Goal: Communication & Community: Answer question/provide support

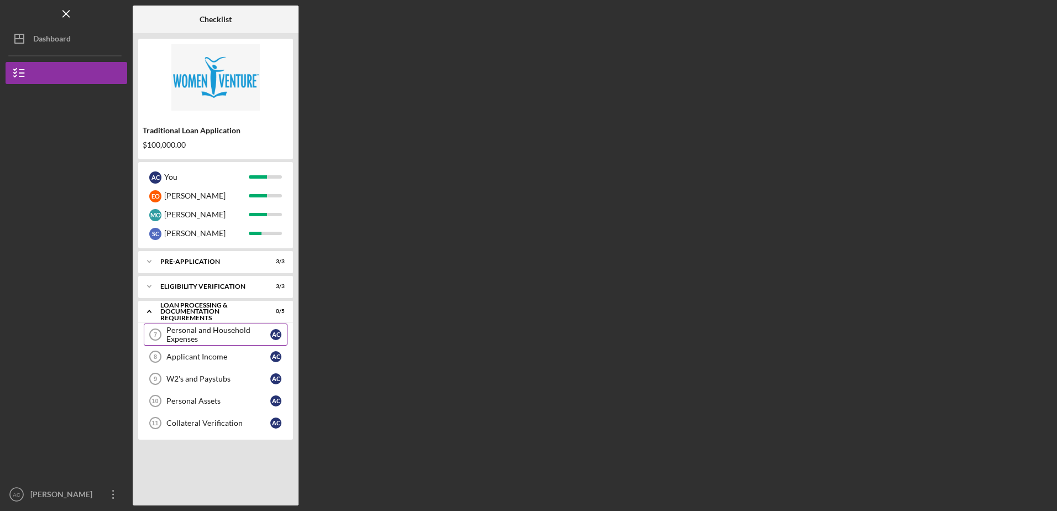
click at [197, 331] on div "Personal and Household Expenses" at bounding box center [218, 335] width 104 height 18
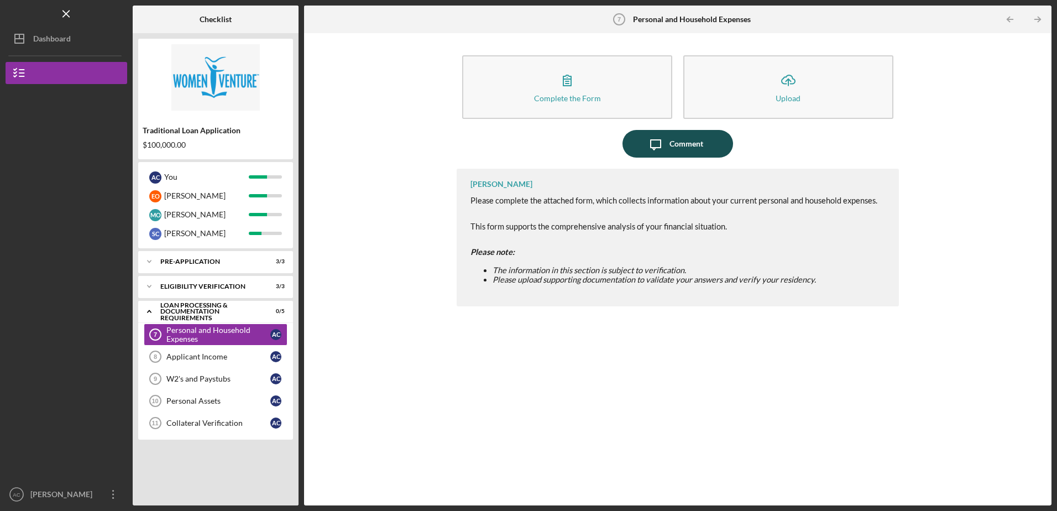
click at [682, 142] on div "Comment" at bounding box center [686, 144] width 34 height 28
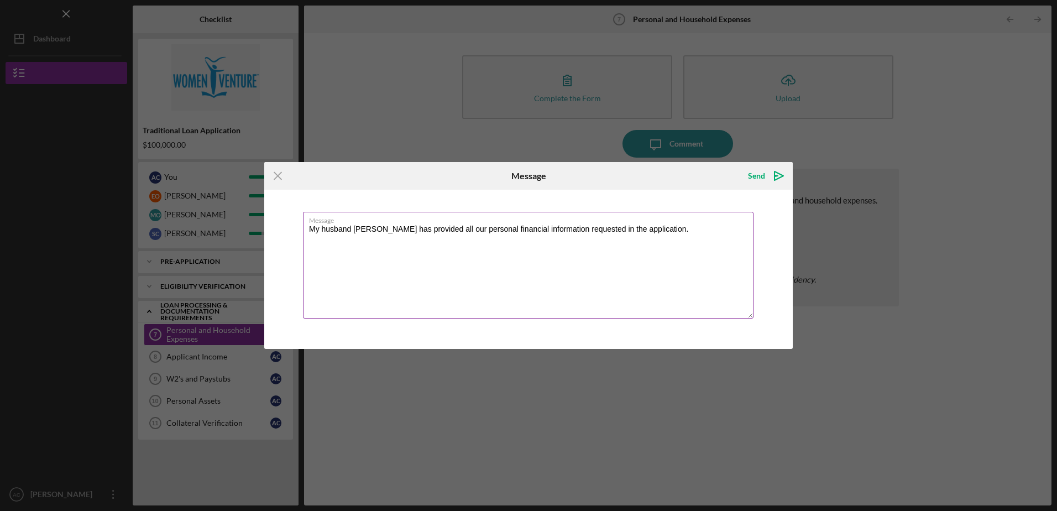
drag, startPoint x: 684, startPoint y: 228, endPoint x: 310, endPoint y: 238, distance: 373.8
click at [310, 238] on textarea "My husband [PERSON_NAME] has provided all our personal financial information re…" at bounding box center [528, 265] width 451 height 107
type textarea "My husband [PERSON_NAME] has provided all our personal financial information re…"
click at [764, 175] on div "Send" at bounding box center [756, 176] width 17 height 22
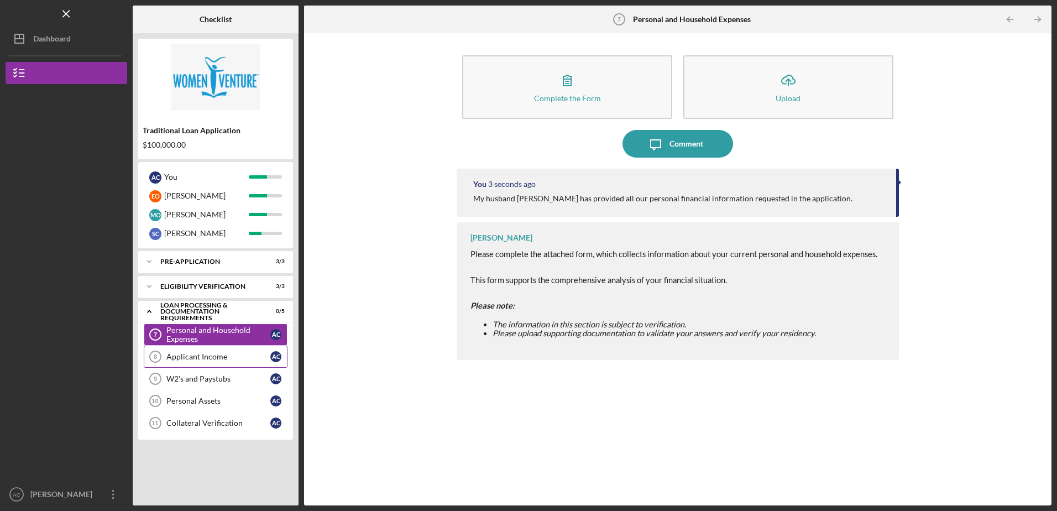
click at [208, 357] on div "Applicant Income" at bounding box center [218, 356] width 104 height 9
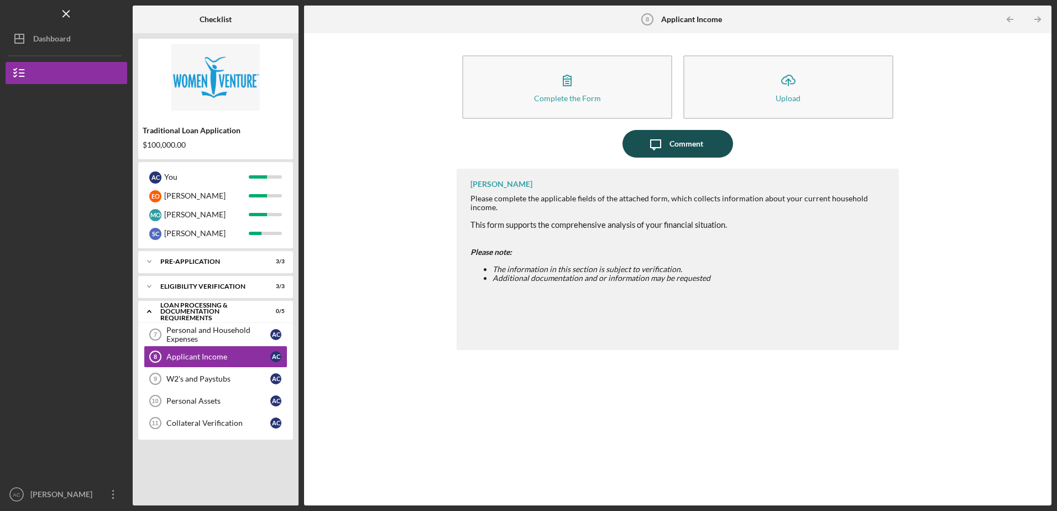
click at [678, 144] on div "Comment" at bounding box center [686, 144] width 34 height 28
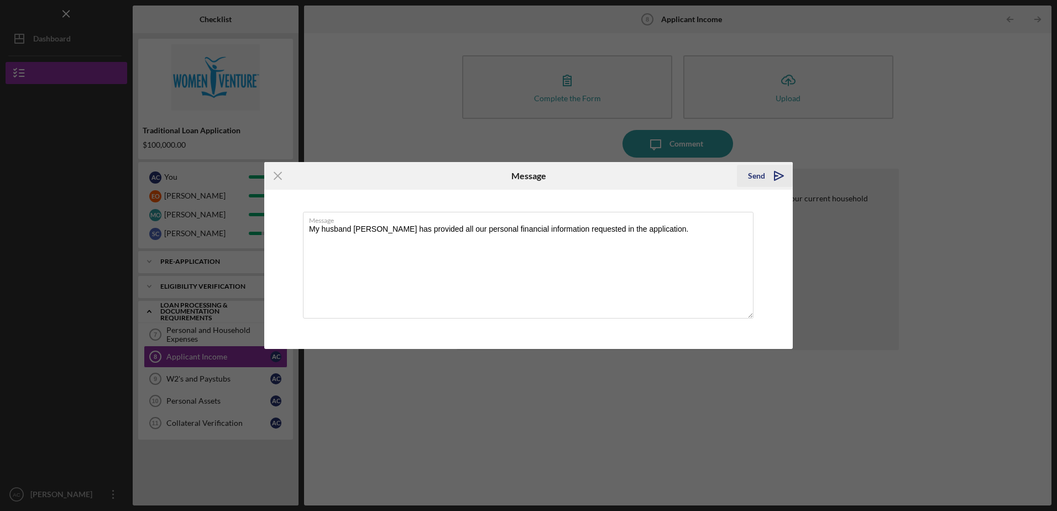
type textarea "My husband [PERSON_NAME] has provided all our personal financial information re…"
click at [756, 175] on div "Send" at bounding box center [756, 176] width 17 height 22
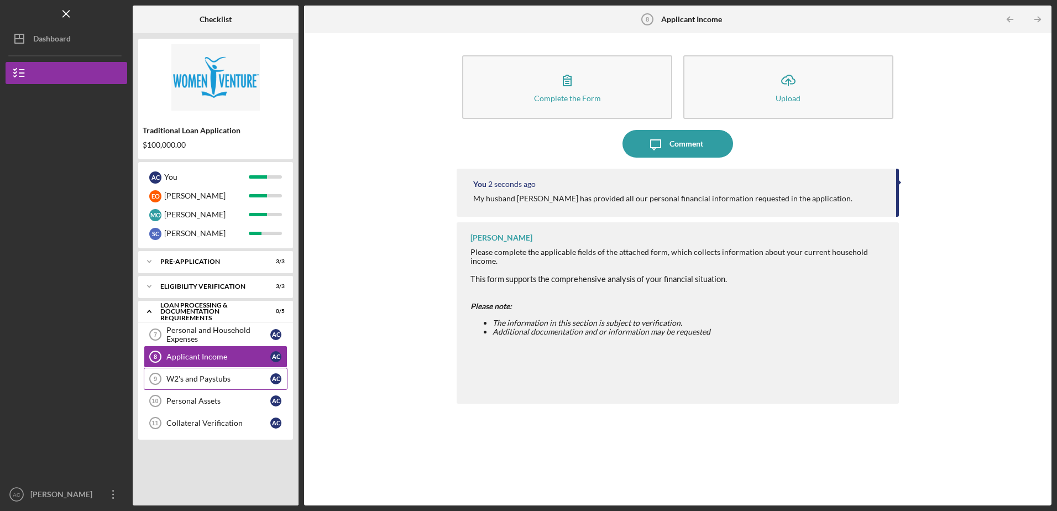
click at [211, 378] on div "W2's and Paystubs" at bounding box center [218, 378] width 104 height 9
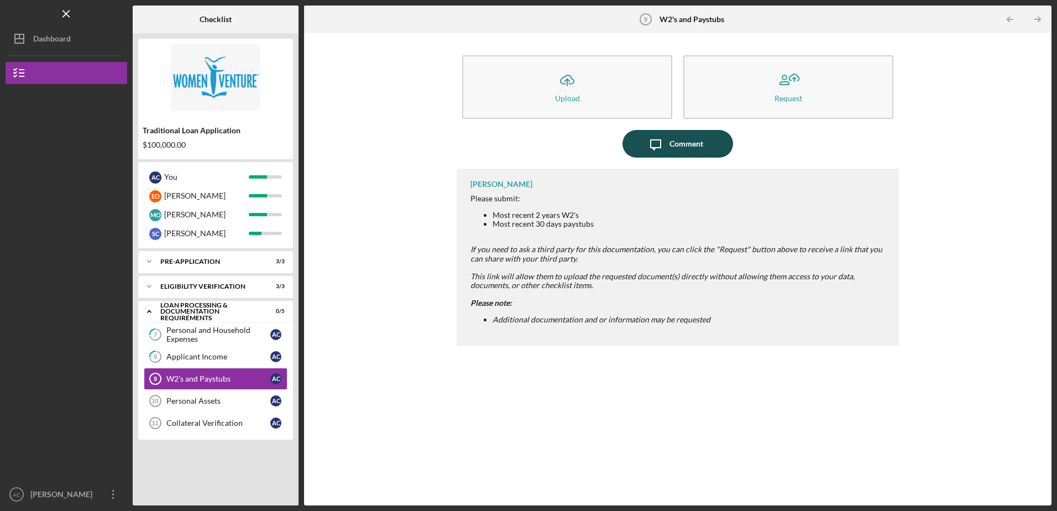
click at [686, 144] on div "Comment" at bounding box center [686, 144] width 34 height 28
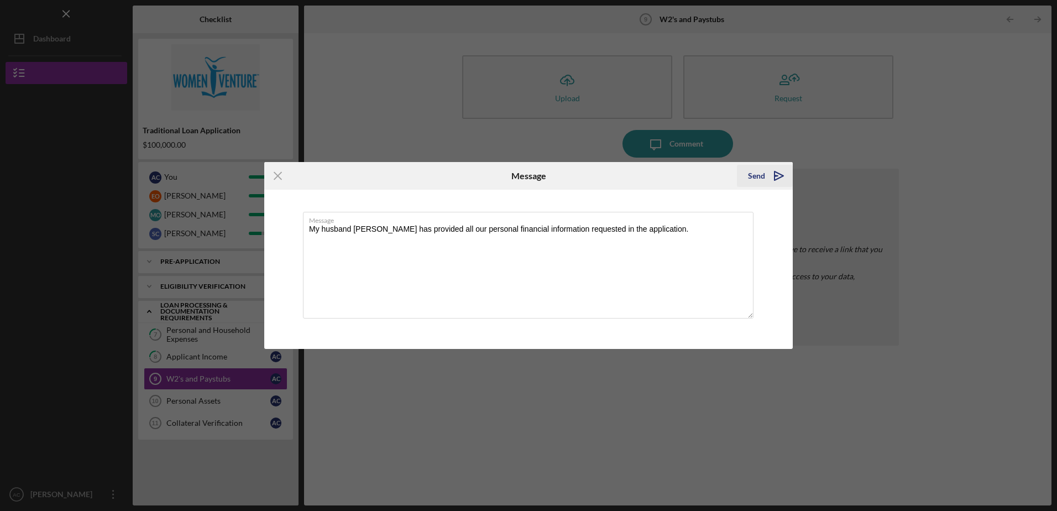
type textarea "My husband [PERSON_NAME] has provided all our personal financial information re…"
click at [756, 177] on div "Send" at bounding box center [756, 176] width 17 height 22
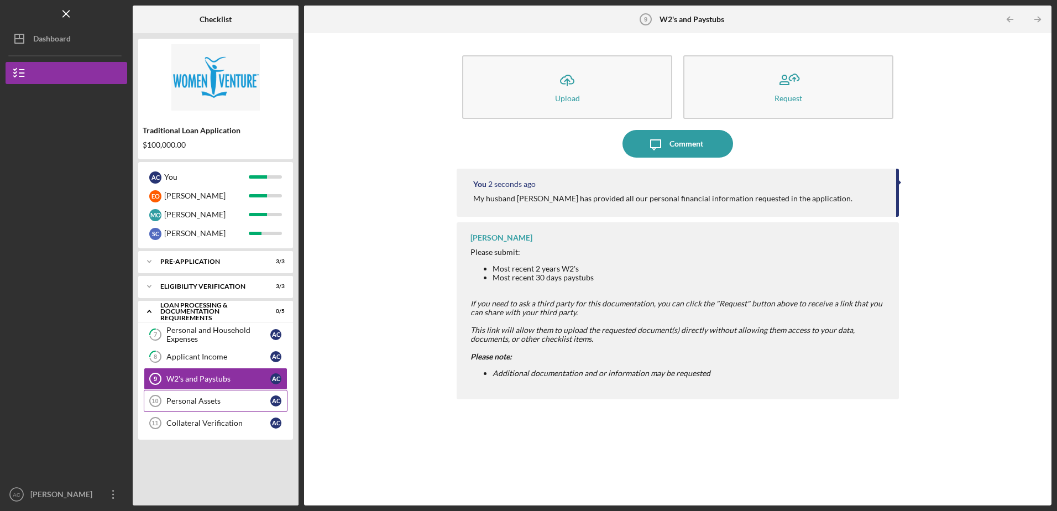
click at [205, 402] on div "Personal Assets" at bounding box center [218, 400] width 104 height 9
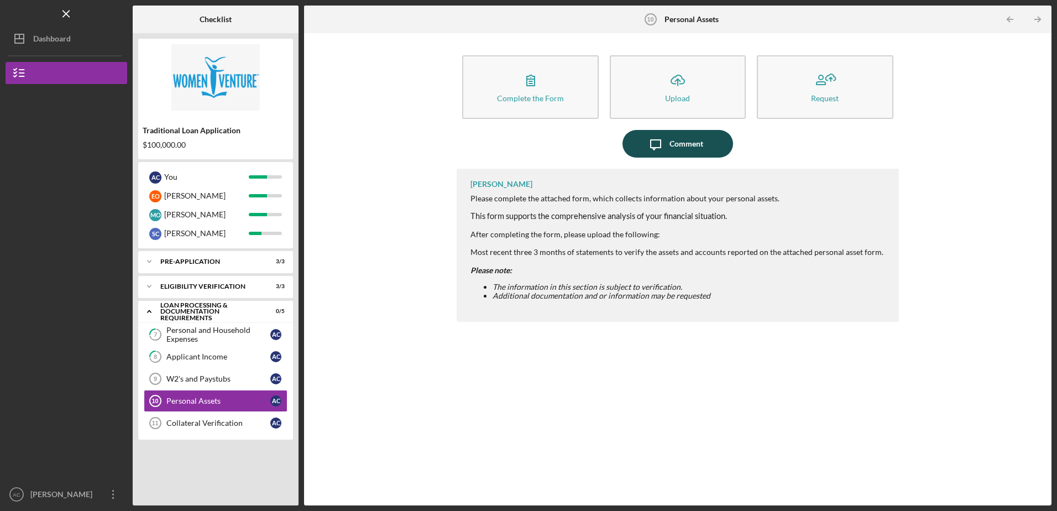
click at [669, 145] on div "Comment" at bounding box center [686, 144] width 34 height 28
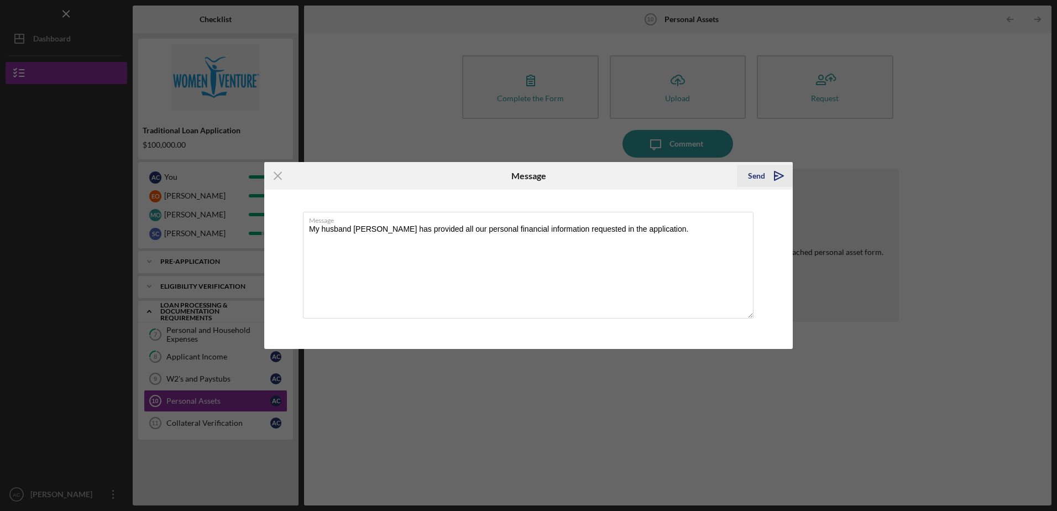
type textarea "My husband [PERSON_NAME] has provided all our personal financial information re…"
click at [756, 173] on div "Send" at bounding box center [756, 176] width 17 height 22
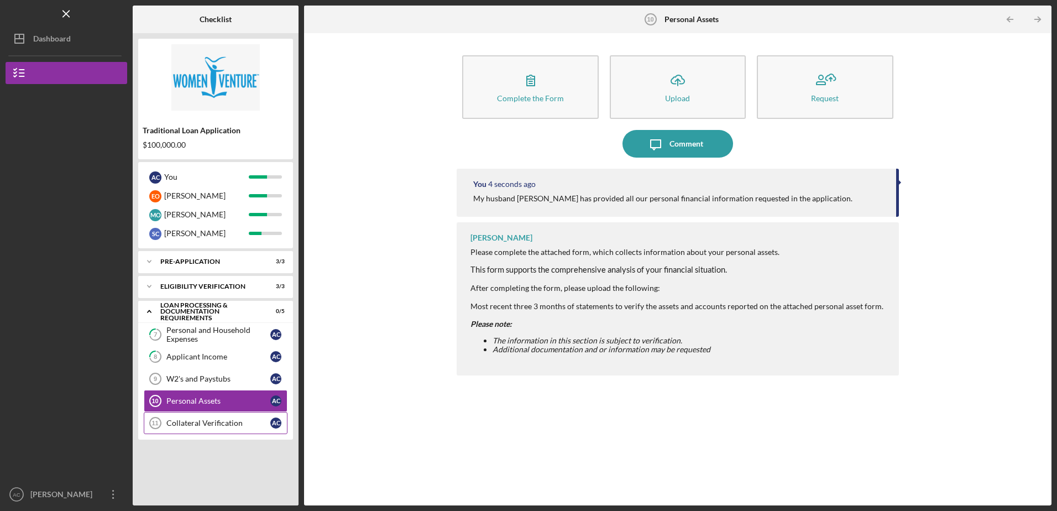
click at [198, 424] on div "Collateral Verification" at bounding box center [218, 422] width 104 height 9
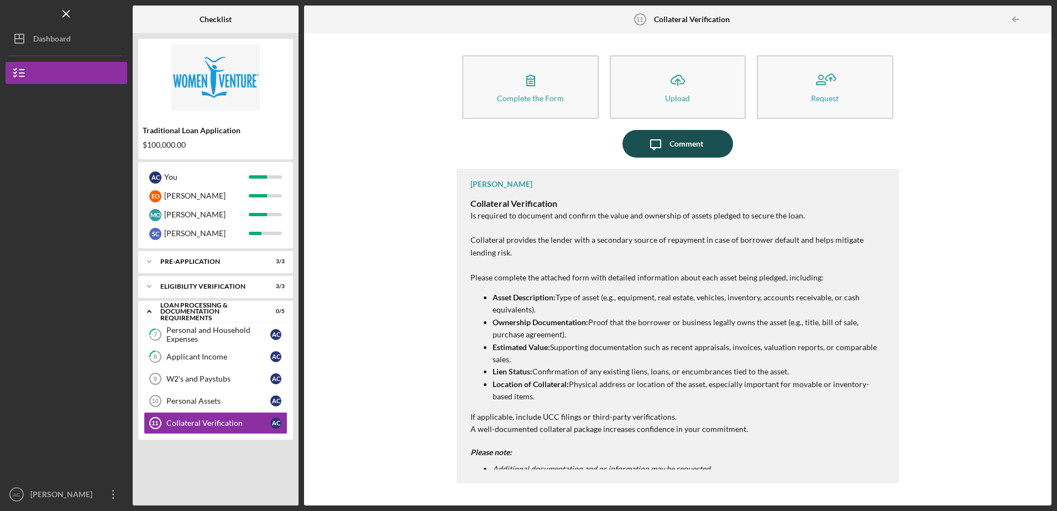
click at [679, 143] on div "Comment" at bounding box center [686, 144] width 34 height 28
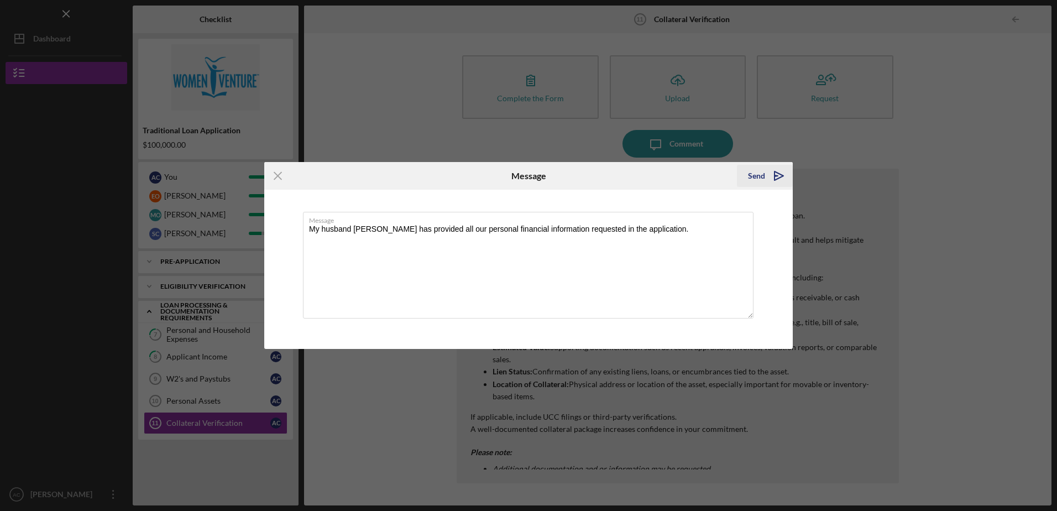
type textarea "My husband [PERSON_NAME] has provided all our personal financial information re…"
click at [769, 175] on icon "Icon/icon-invite-send" at bounding box center [779, 176] width 28 height 28
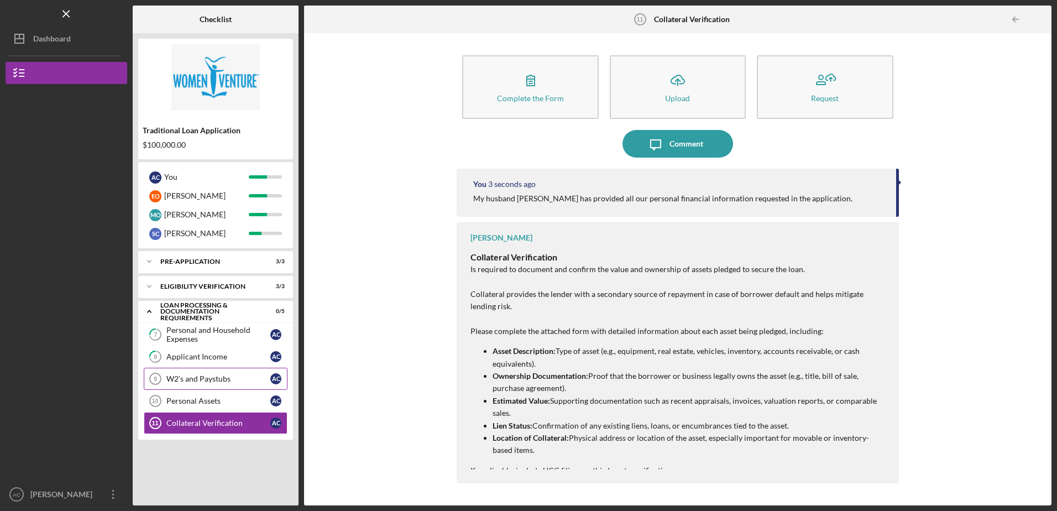
click at [218, 381] on div "W2's and Paystubs" at bounding box center [218, 378] width 104 height 9
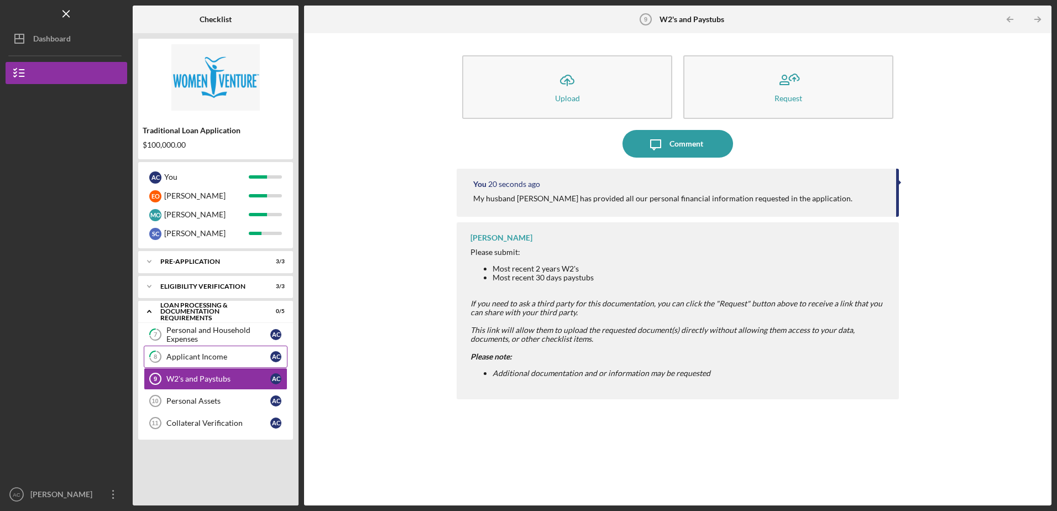
click at [210, 357] on div "Applicant Income" at bounding box center [218, 356] width 104 height 9
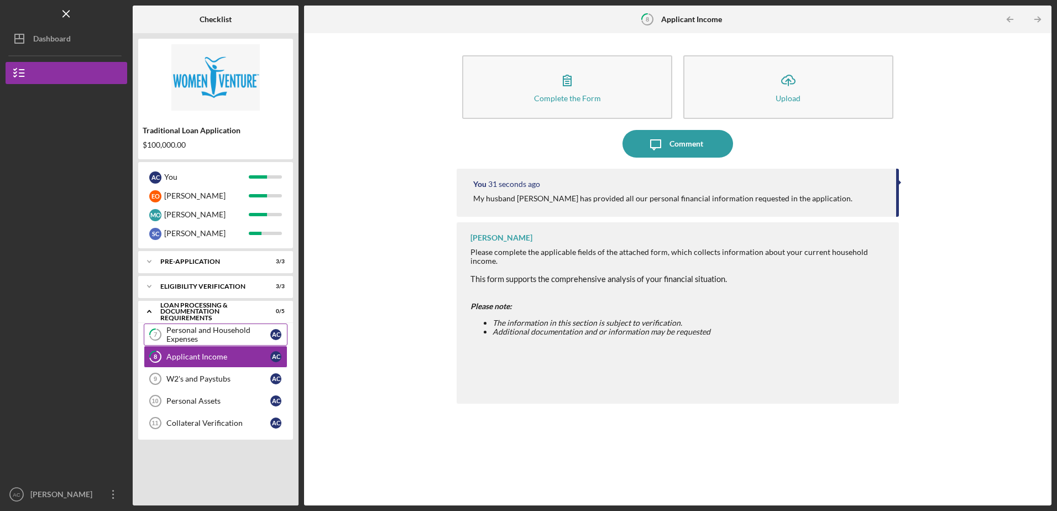
click at [206, 337] on div "Personal and Household Expenses" at bounding box center [218, 335] width 104 height 18
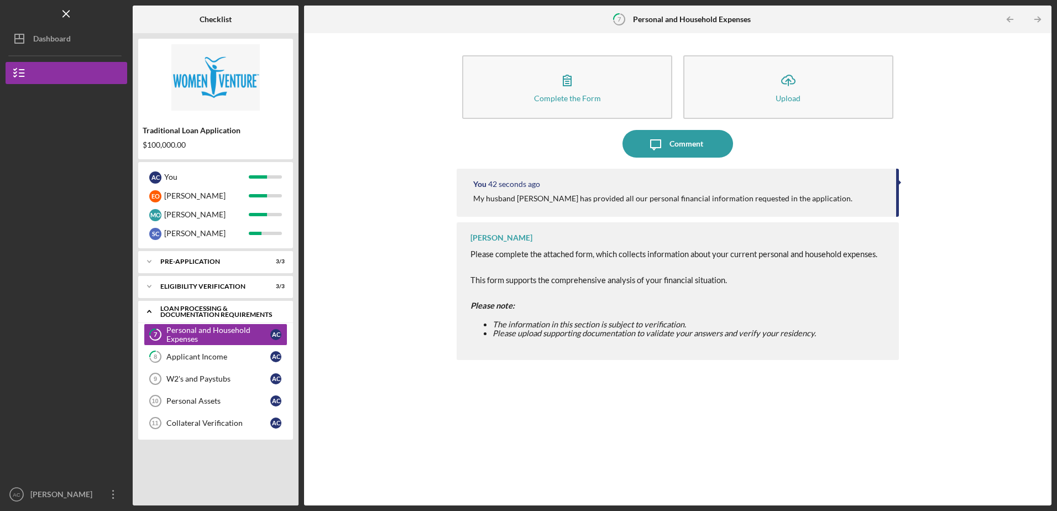
click at [155, 309] on icon "Icon/Expander" at bounding box center [149, 311] width 22 height 22
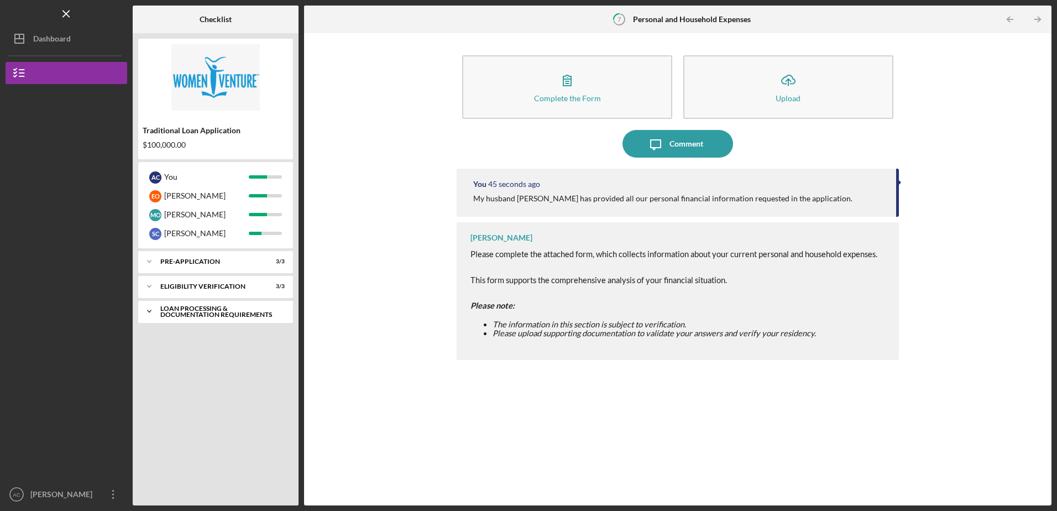
click at [155, 309] on icon "Icon/Expander" at bounding box center [149, 311] width 22 height 22
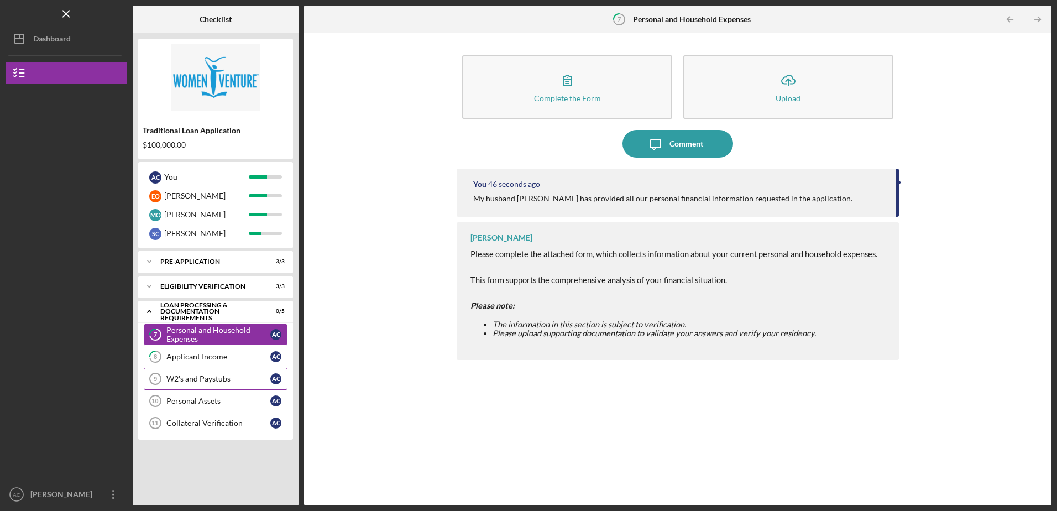
click at [213, 376] on div "W2's and Paystubs" at bounding box center [218, 378] width 104 height 9
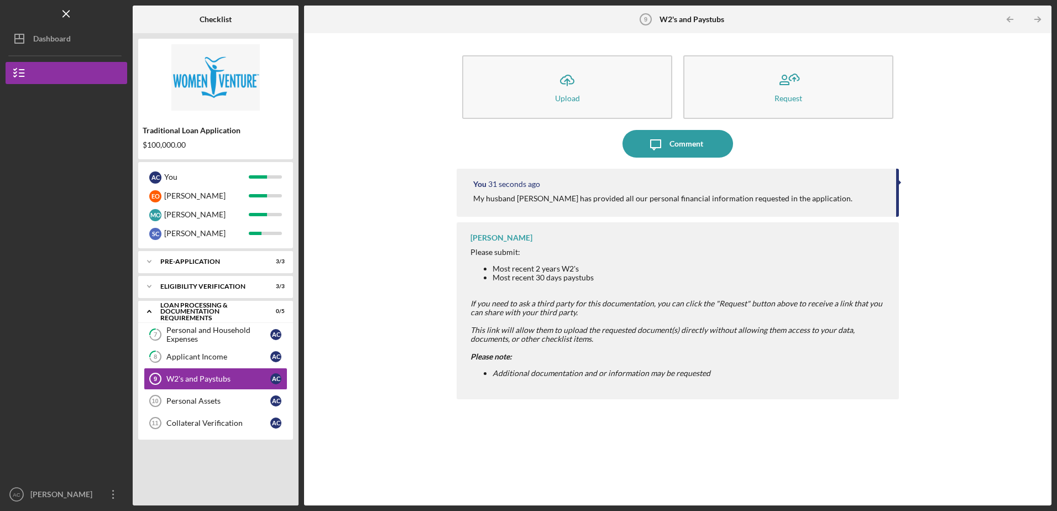
click at [391, 286] on div "Icon/Upload Upload Request Icon/Message Comment You 31 seconds ago My husband […" at bounding box center [678, 269] width 736 height 461
click at [372, 364] on div "Icon/Upload Upload Request Icon/Message Comment You 32 seconds ago My husband […" at bounding box center [678, 269] width 736 height 461
click at [1040, 19] on polyline "button" at bounding box center [1039, 19] width 3 height 5
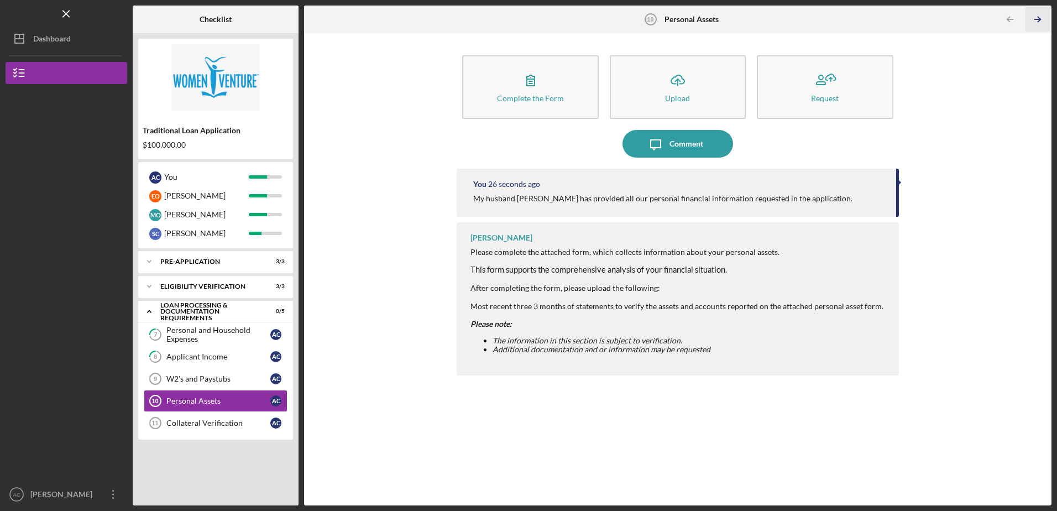
click at [1040, 19] on polyline "button" at bounding box center [1039, 19] width 3 height 5
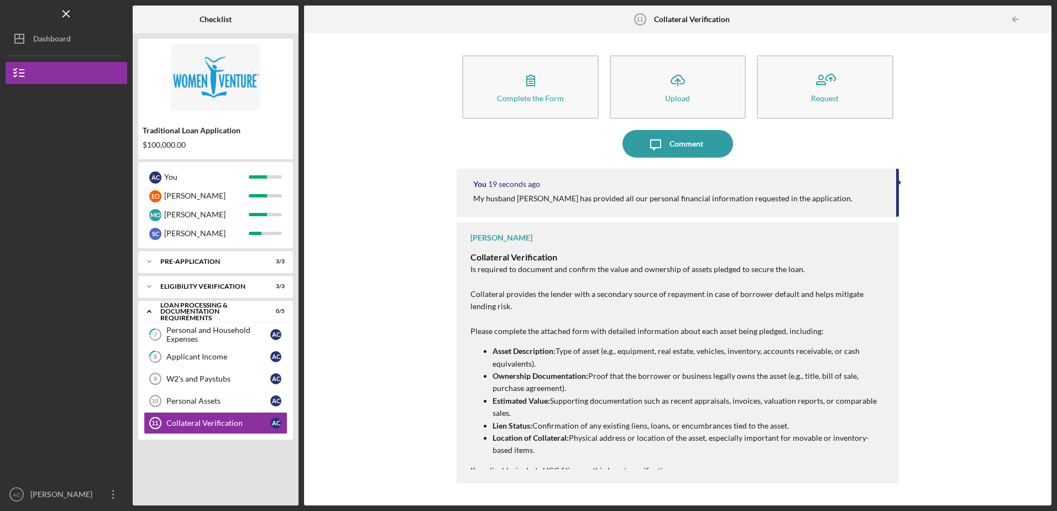
click at [1038, 19] on div at bounding box center [1040, 19] width 22 height 22
click at [1017, 20] on icon "Icon/Table Pagination Arrow" at bounding box center [1015, 19] width 25 height 25
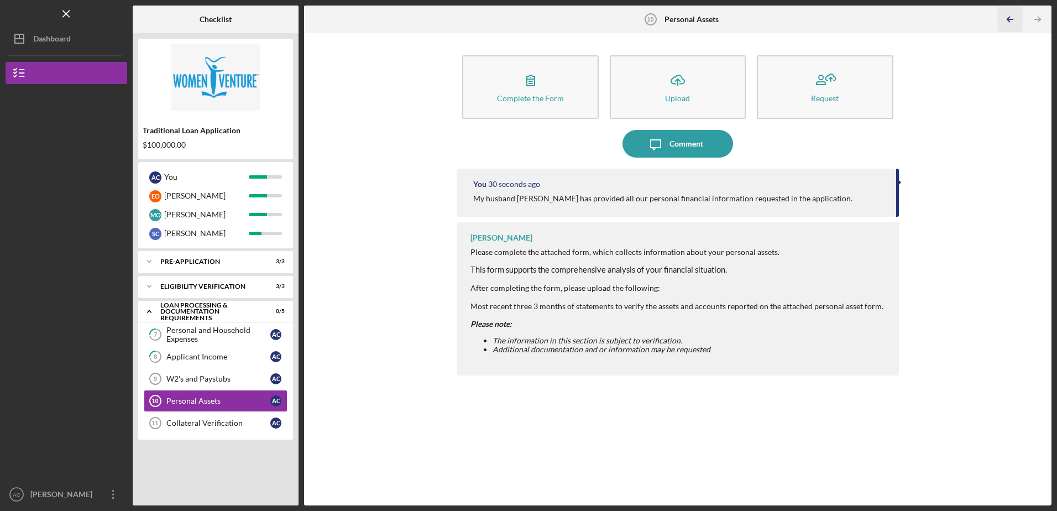
click at [1017, 20] on icon "Icon/Table Pagination Arrow" at bounding box center [1010, 19] width 25 height 25
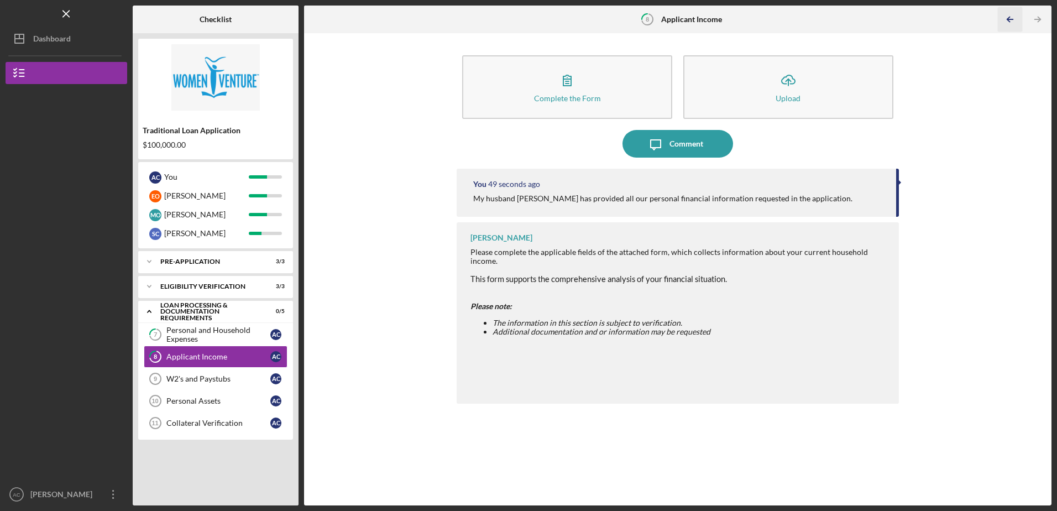
click at [1017, 20] on icon "Icon/Table Pagination Arrow" at bounding box center [1010, 19] width 25 height 25
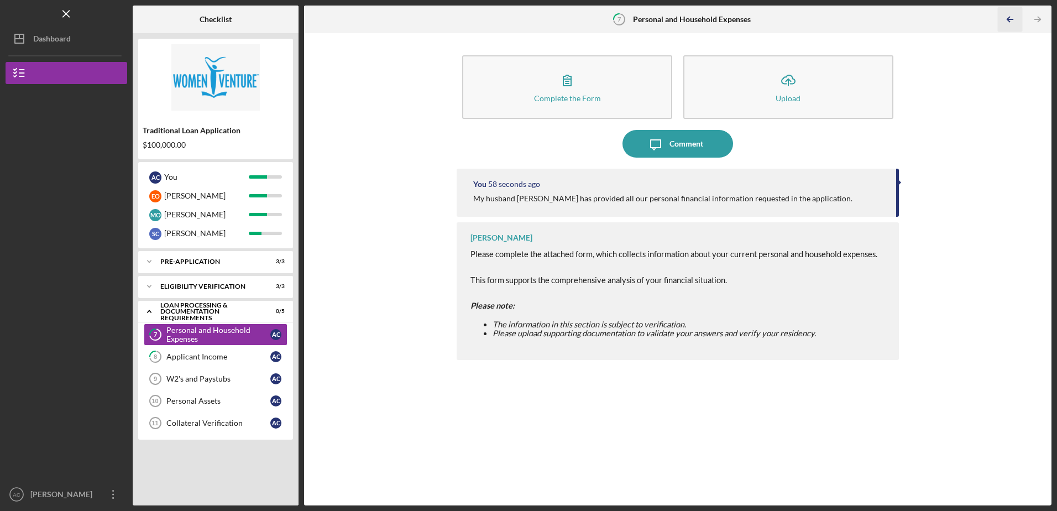
click at [1017, 20] on icon "Icon/Table Pagination Arrow" at bounding box center [1010, 19] width 25 height 25
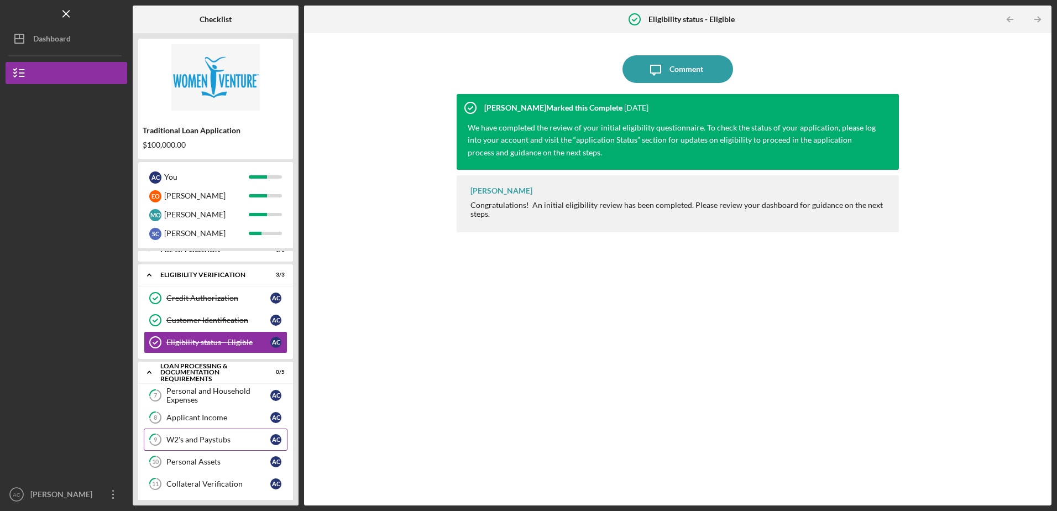
scroll to position [18, 0]
